Goal: Task Accomplishment & Management: Complete application form

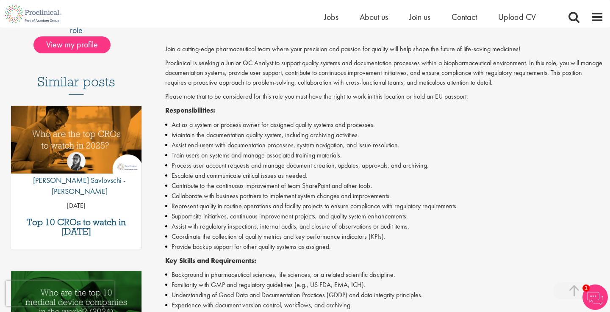
scroll to position [203, 0]
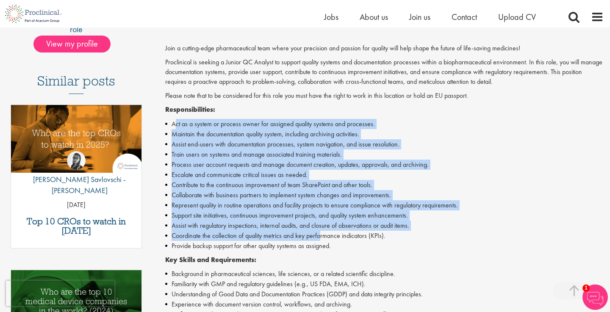
drag, startPoint x: 174, startPoint y: 117, endPoint x: 320, endPoint y: 224, distance: 181.9
click at [320, 224] on ul "Act as a system or process owner for assigned quality systems and processes. Ma…" at bounding box center [384, 185] width 439 height 132
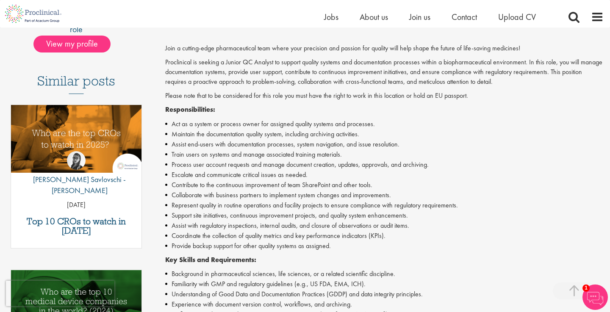
click at [346, 243] on li "Provide backup support for other quality systems as assigned." at bounding box center [384, 246] width 439 height 10
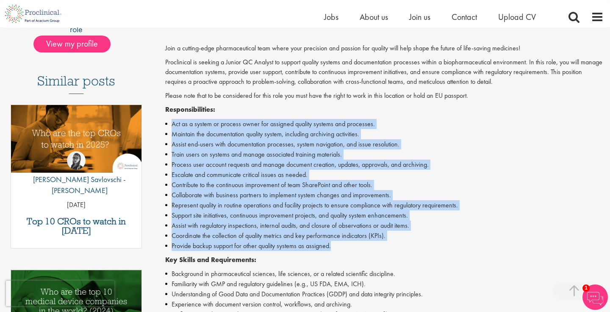
drag, startPoint x: 340, startPoint y: 239, endPoint x: 169, endPoint y: 116, distance: 210.3
click at [169, 119] on ul "Act as a system or process owner for assigned quality systems and processes. Ma…" at bounding box center [384, 185] width 439 height 132
copy ul "Act as a system or process owner for assigned quality systems and processes. Ma…"
click at [334, 93] on p "Please note that to be considered for this role you must have the right to work…" at bounding box center [384, 96] width 439 height 10
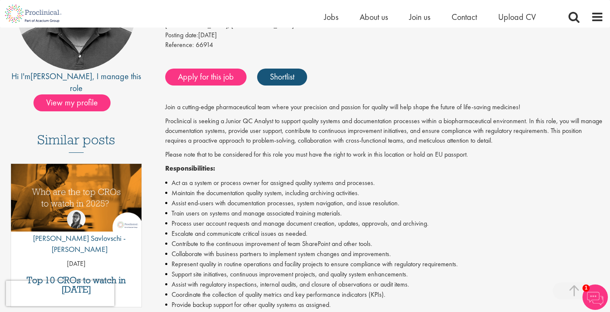
scroll to position [144, 0]
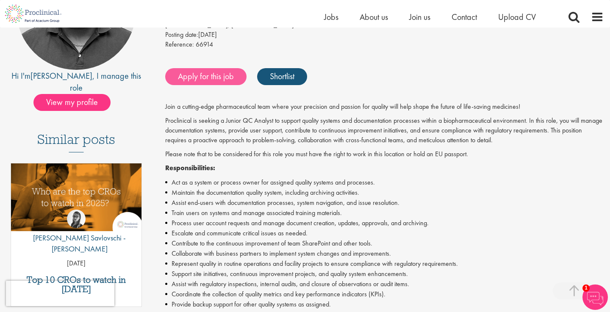
click at [209, 78] on link "Apply for this job" at bounding box center [205, 76] width 81 height 17
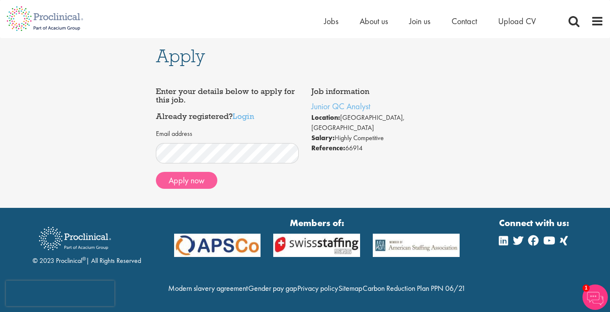
click at [186, 182] on button "Apply now" at bounding box center [186, 180] width 61 height 17
